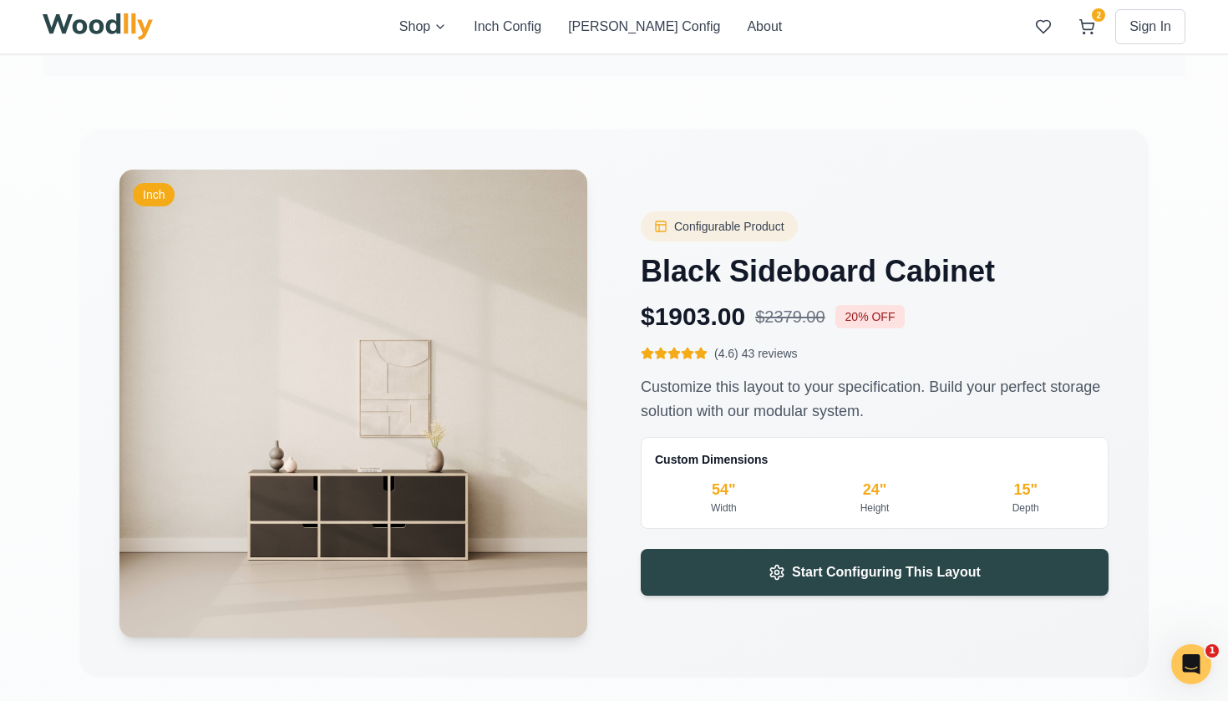
scroll to position [1863, 0]
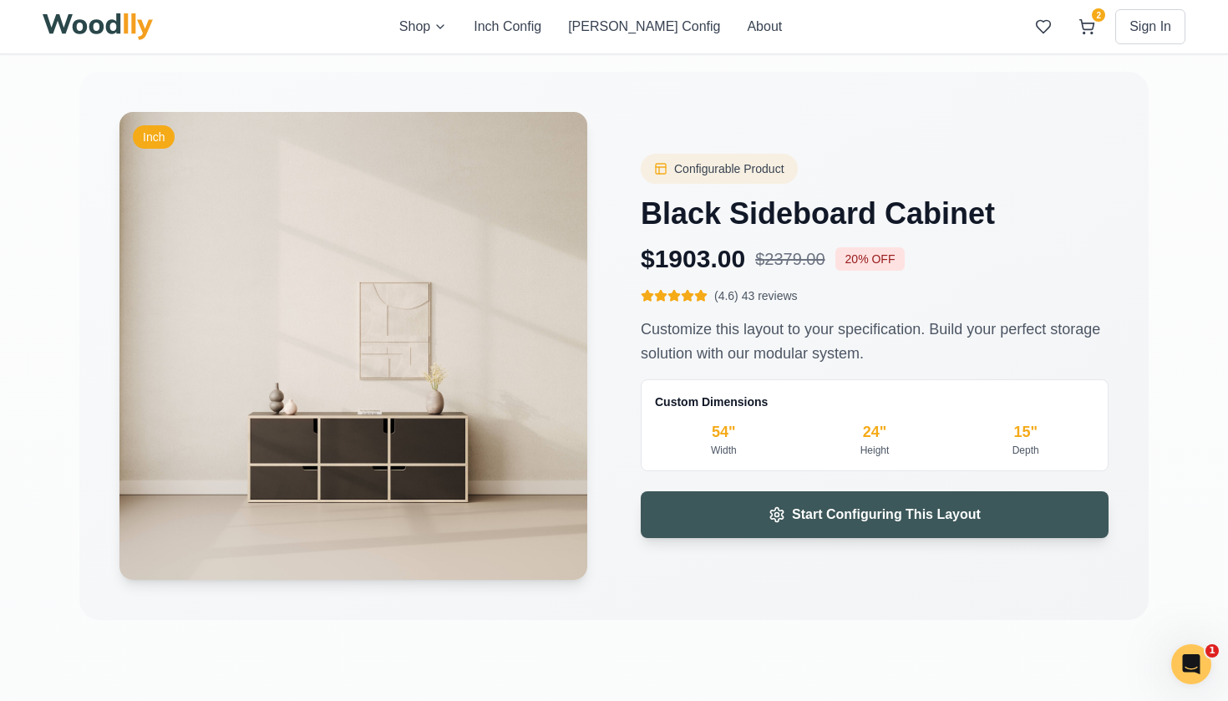
click at [821, 516] on span "Start Configuring This Layout" at bounding box center [886, 515] width 189 height 20
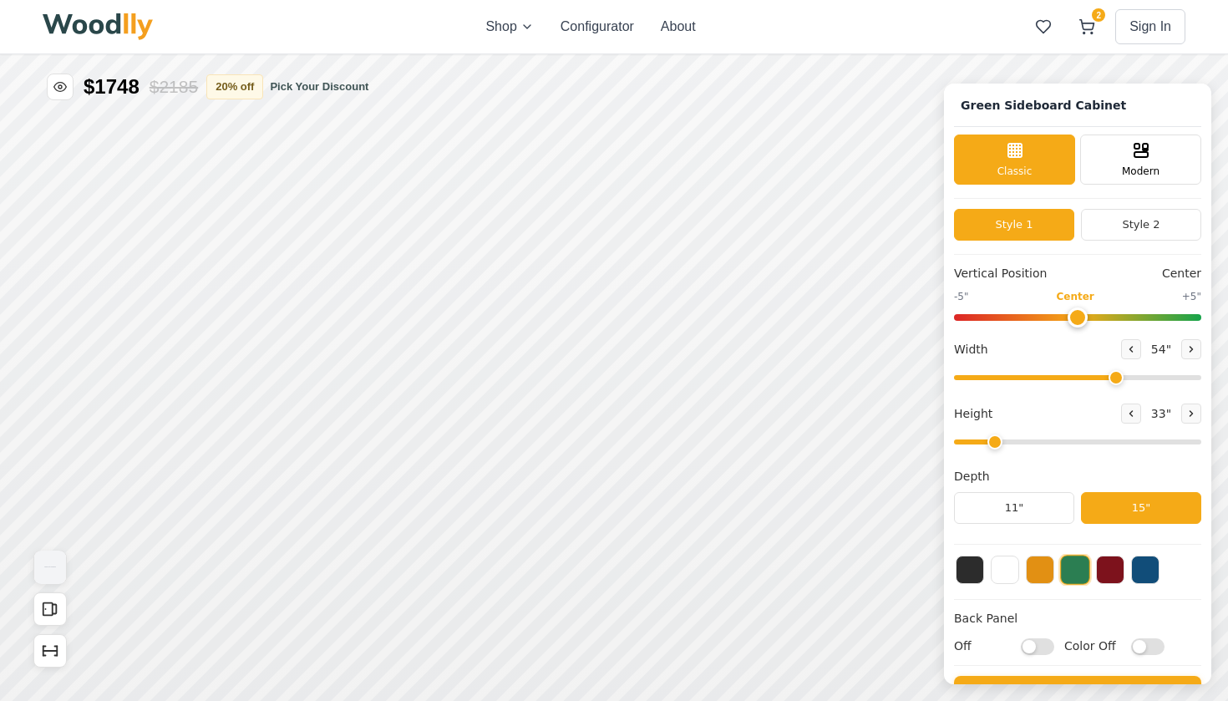
type input "54"
type input "2"
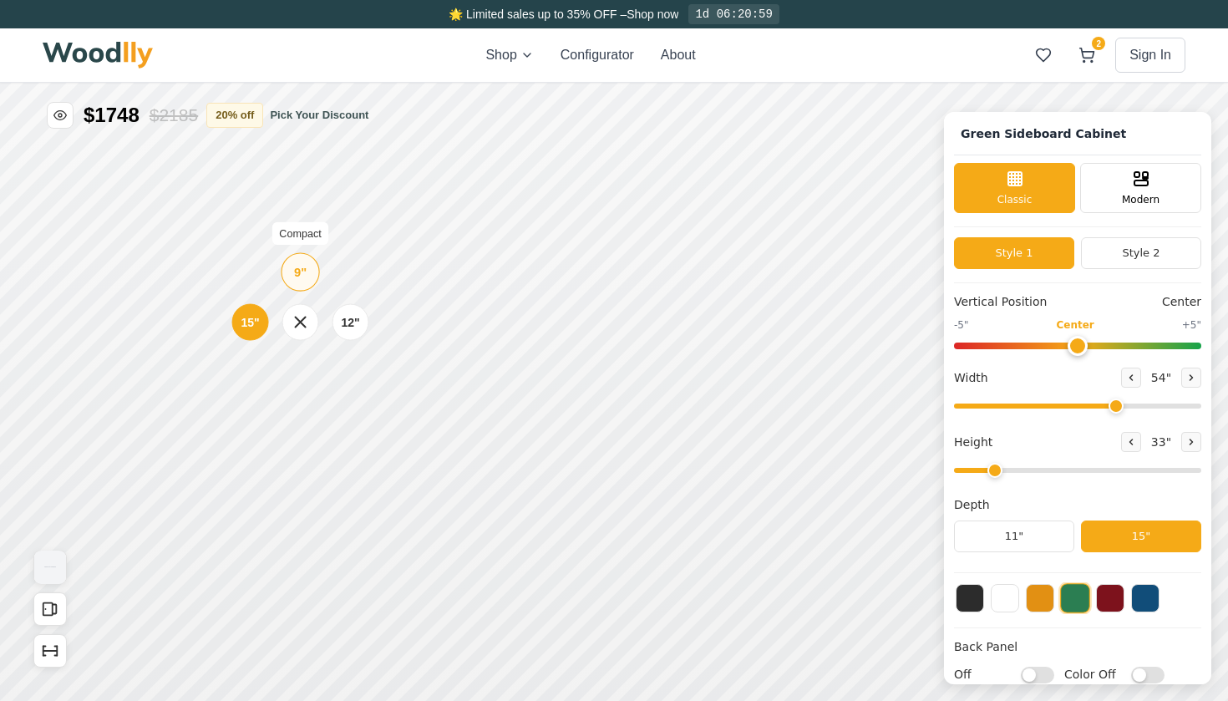
click at [301, 277] on div "9"" at bounding box center [300, 272] width 13 height 18
click at [336, 411] on div "12"" at bounding box center [340, 403] width 19 height 18
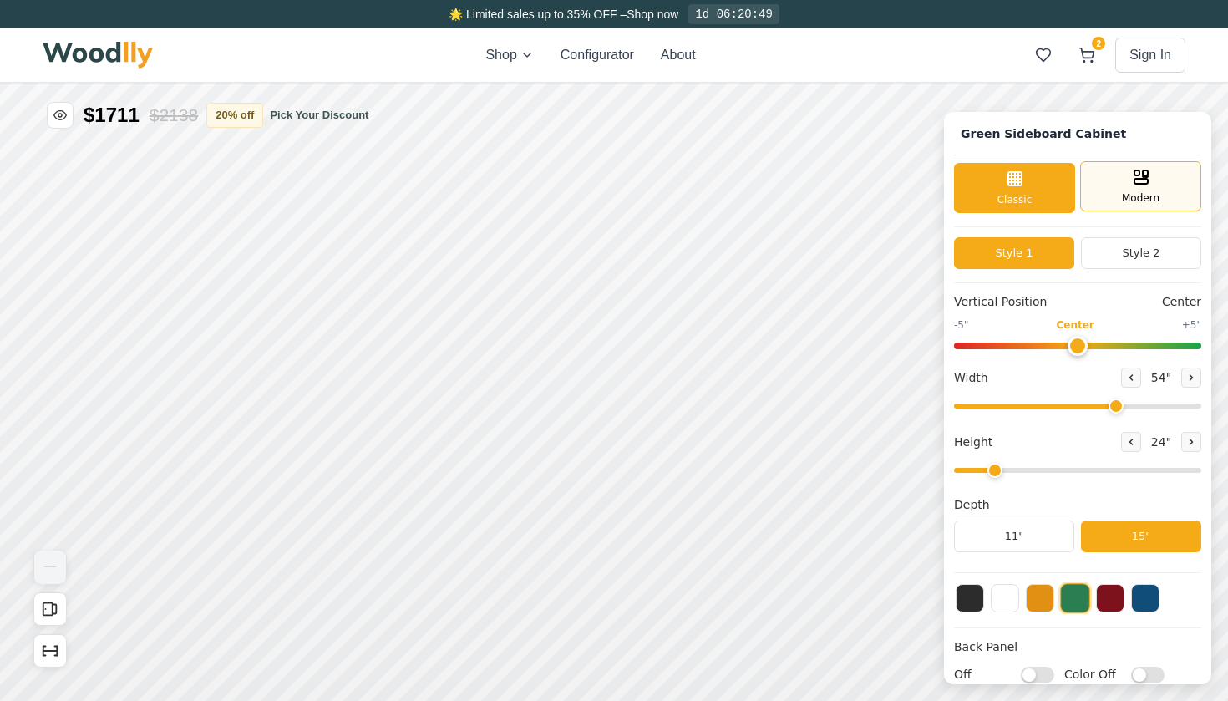
click at [1155, 198] on span "Modern" at bounding box center [1141, 198] width 38 height 15
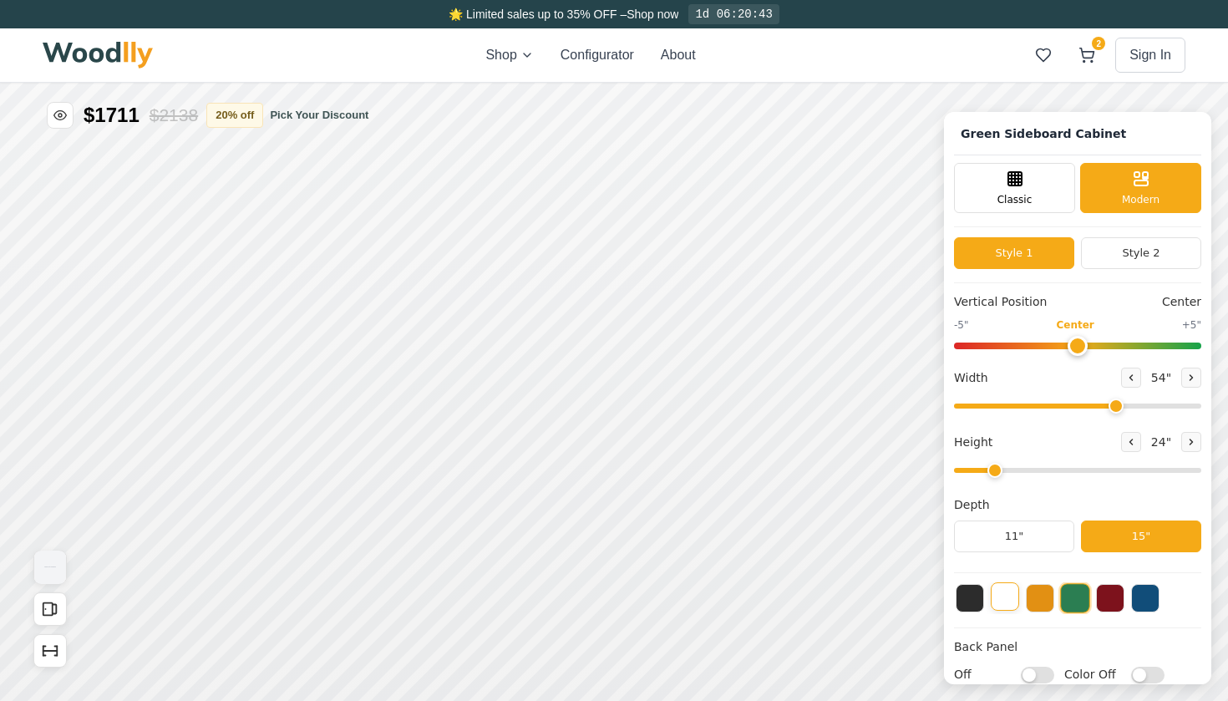
click at [1005, 597] on button at bounding box center [1005, 596] width 28 height 28
type input "0"
click at [1075, 349] on input "range" at bounding box center [1077, 346] width 247 height 7
click at [1126, 378] on icon at bounding box center [1131, 378] width 10 height 10
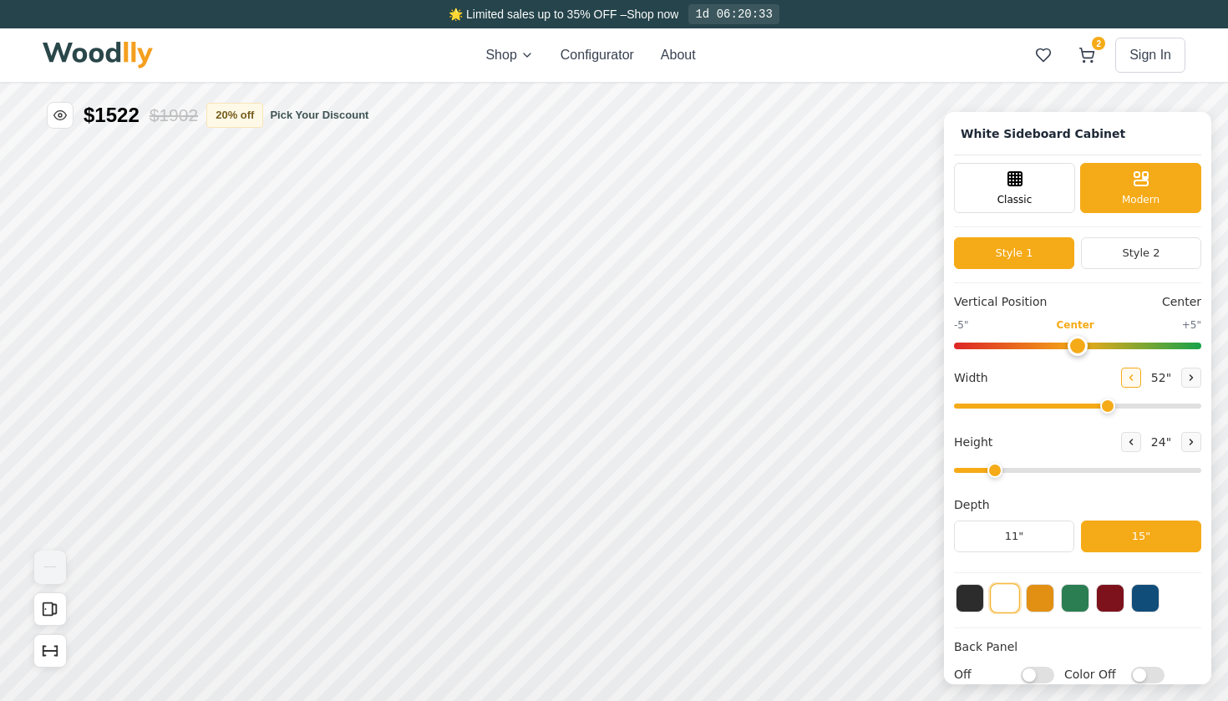
click at [1126, 378] on icon at bounding box center [1131, 378] width 10 height 10
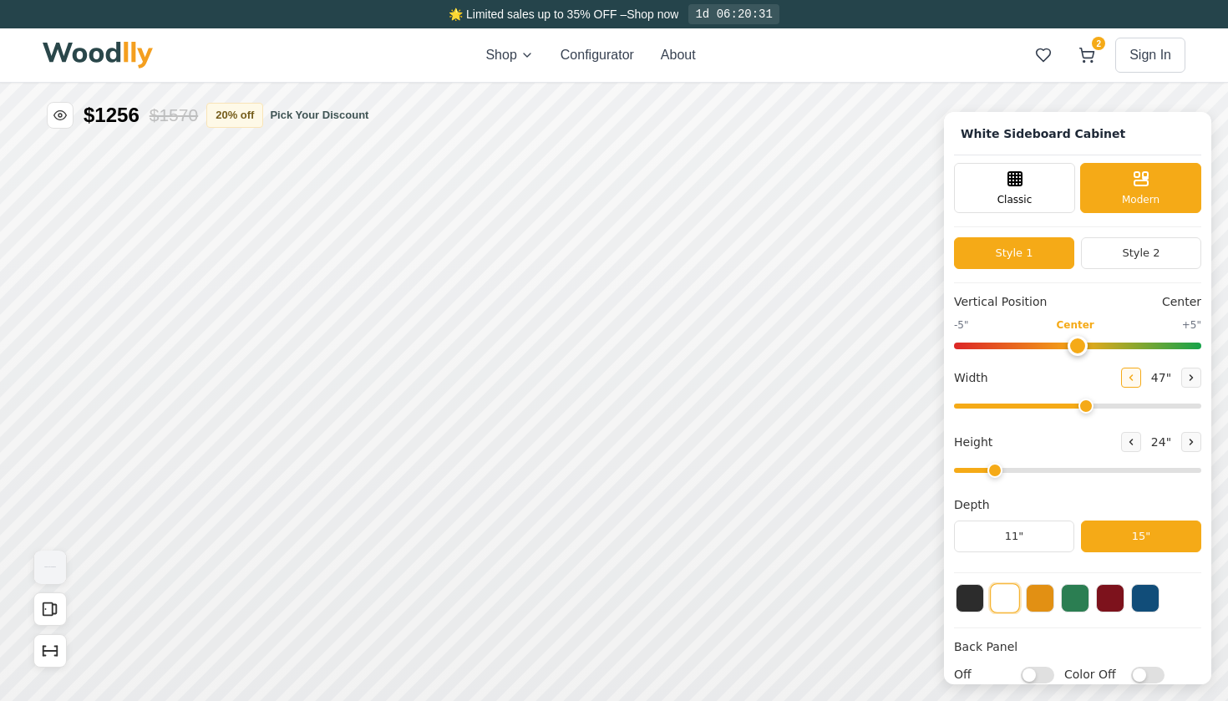
click at [1126, 378] on icon at bounding box center [1131, 378] width 10 height 10
type input "44"
click at [1111, 252] on button "Style 2" at bounding box center [1141, 253] width 120 height 32
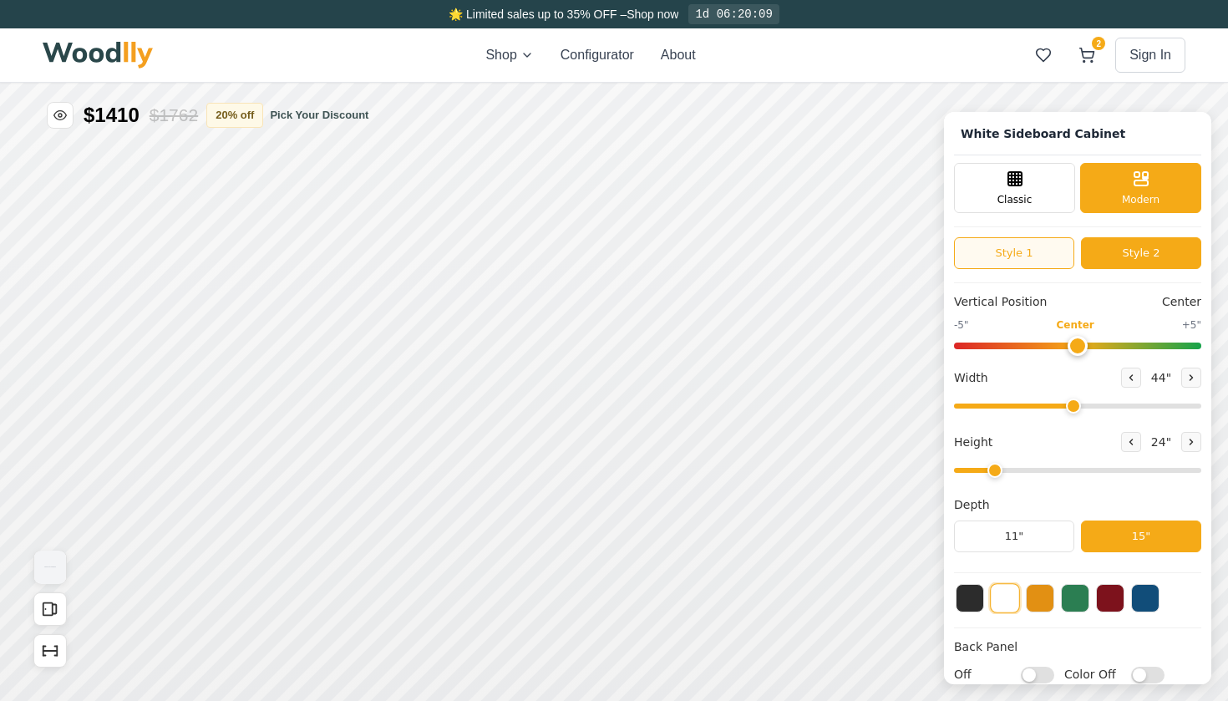
click at [1041, 254] on button "Style 1" at bounding box center [1014, 253] width 120 height 32
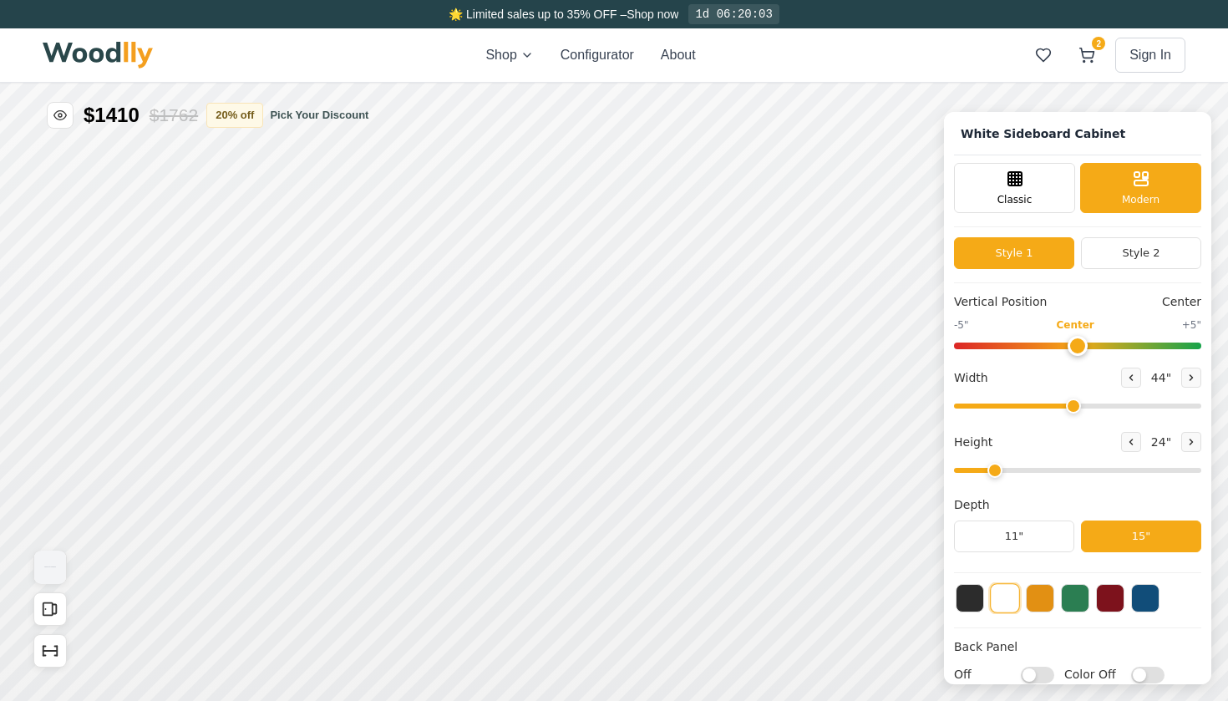
click at [1049, 674] on input "Off" at bounding box center [1037, 675] width 33 height 17
checkbox input "true"
click at [1154, 671] on input "Color Off" at bounding box center [1148, 675] width 33 height 17
checkbox input "true"
